Goal: Navigation & Orientation: Find specific page/section

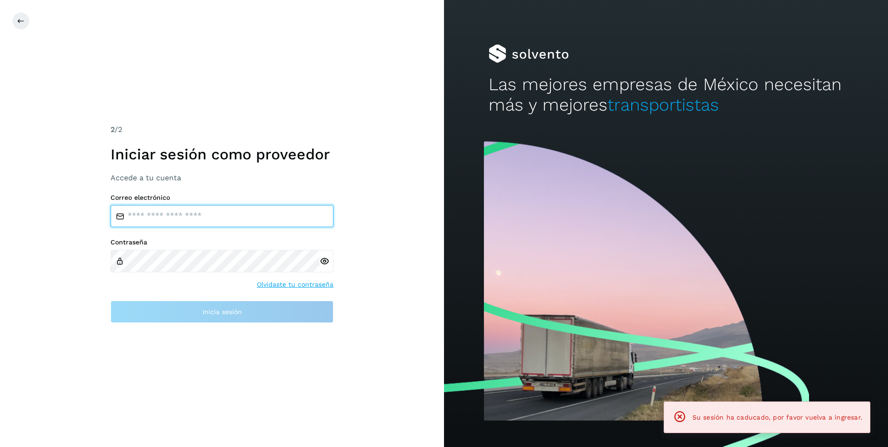
type input "**********"
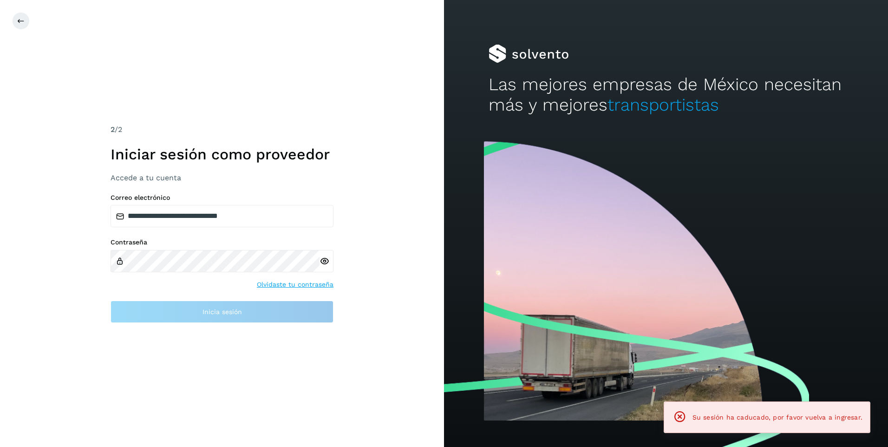
click at [200, 282] on div "Contraseña Olvidaste tu contraseña" at bounding box center [222, 263] width 223 height 51
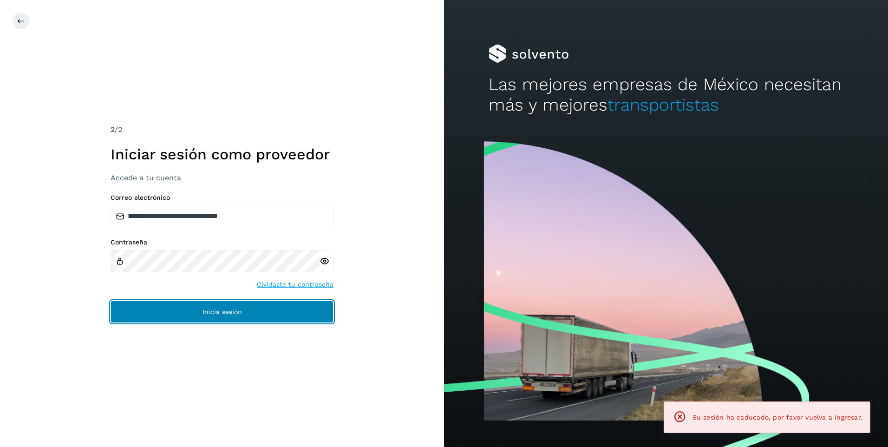
click at [212, 309] on span "Inicia sesión" at bounding box center [222, 312] width 39 height 7
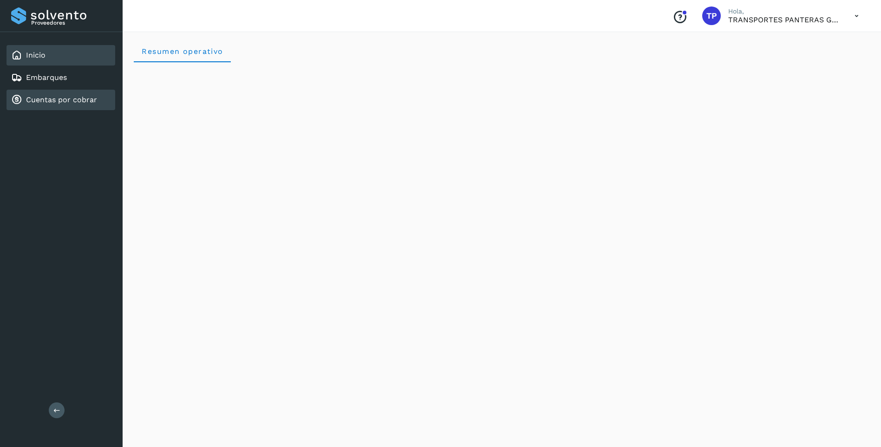
click at [31, 91] on div "Cuentas por cobrar" at bounding box center [61, 100] width 109 height 20
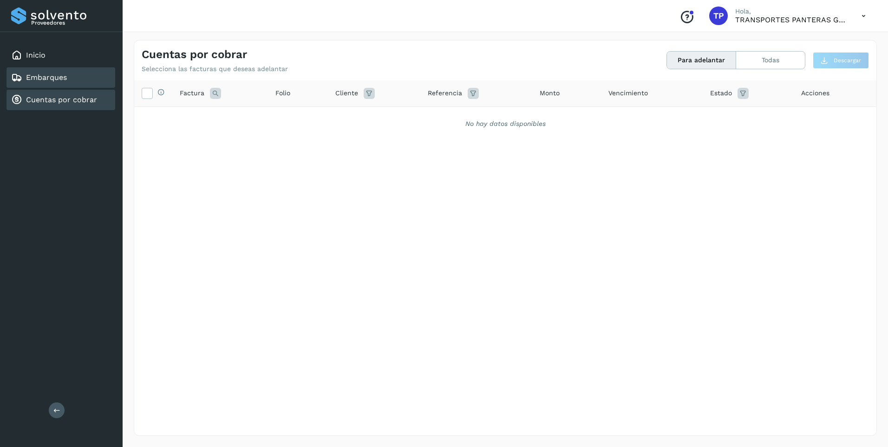
click at [58, 76] on link "Embarques" at bounding box center [46, 77] width 41 height 9
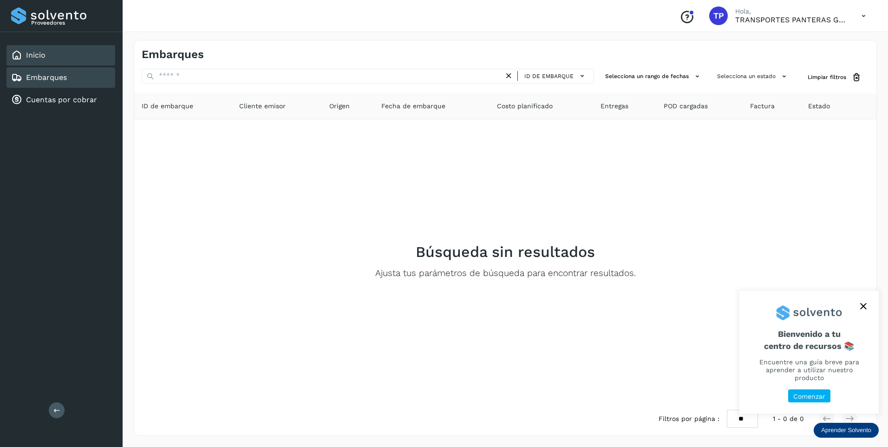
click at [59, 61] on div "Inicio" at bounding box center [61, 55] width 109 height 20
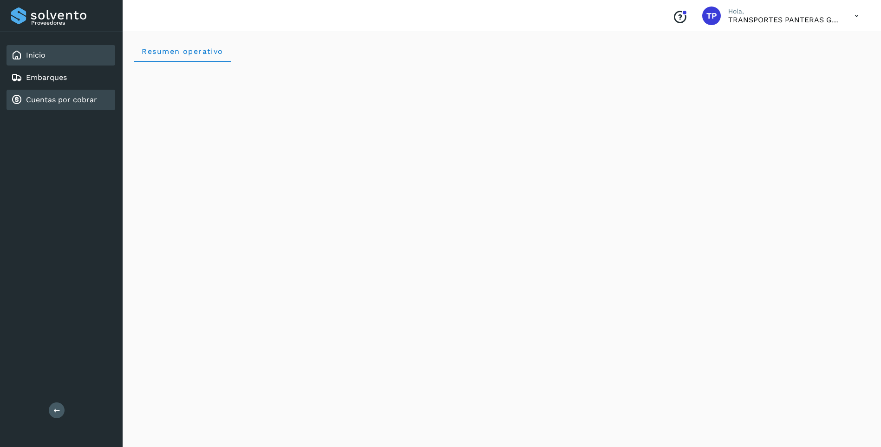
click at [83, 101] on link "Cuentas por cobrar" at bounding box center [61, 99] width 71 height 9
